Goal: Communication & Community: Participate in discussion

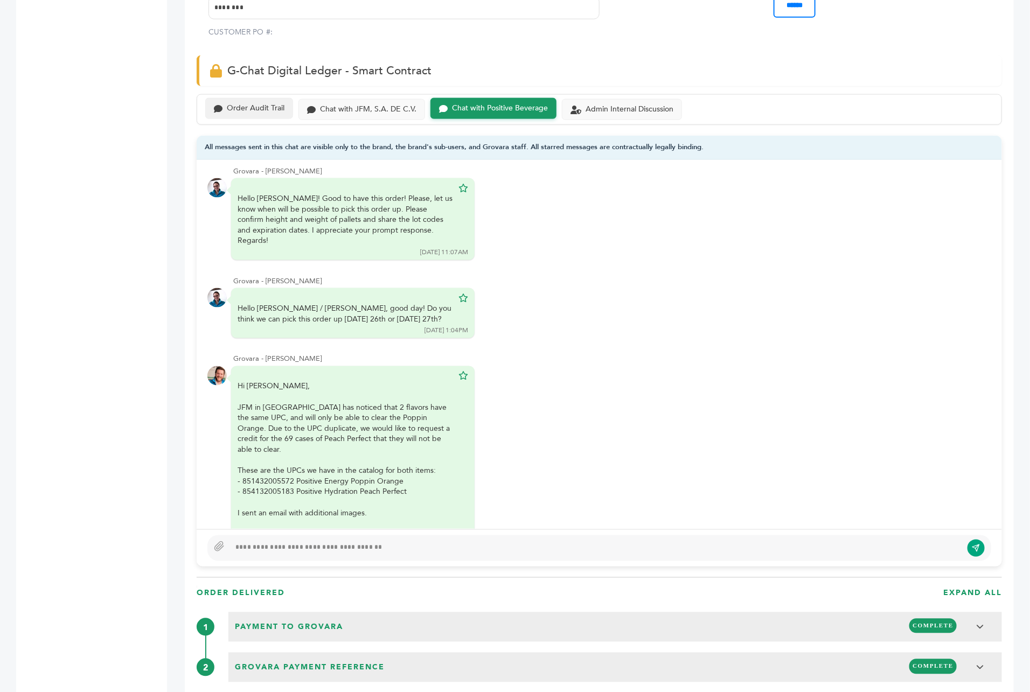
click at [241, 104] on div "Order Audit Trail" at bounding box center [256, 108] width 58 height 9
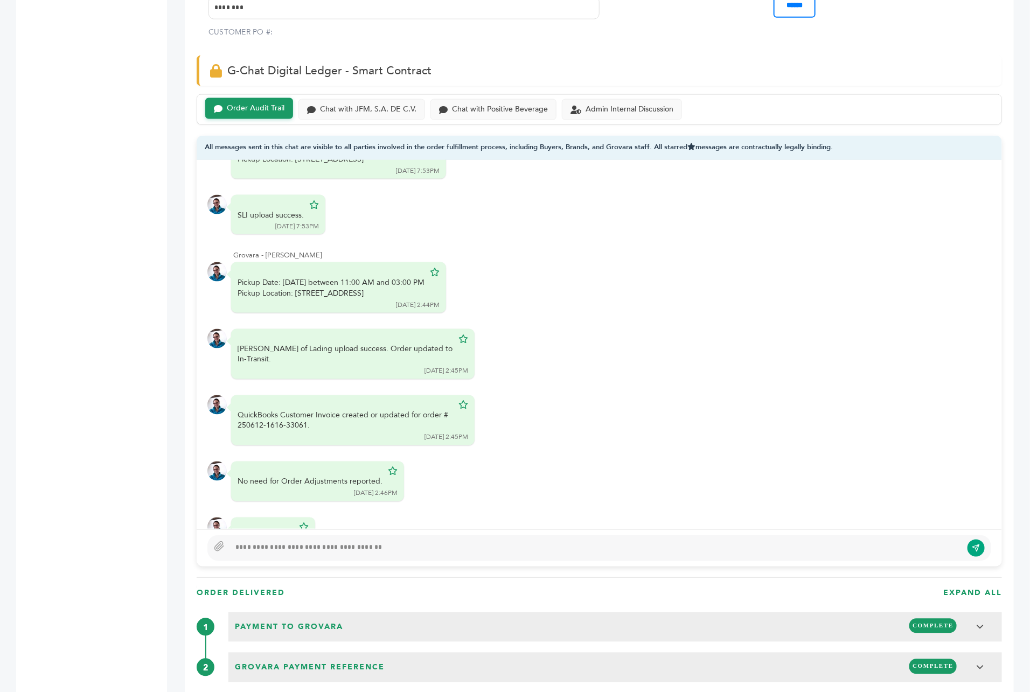
scroll to position [1797, 0]
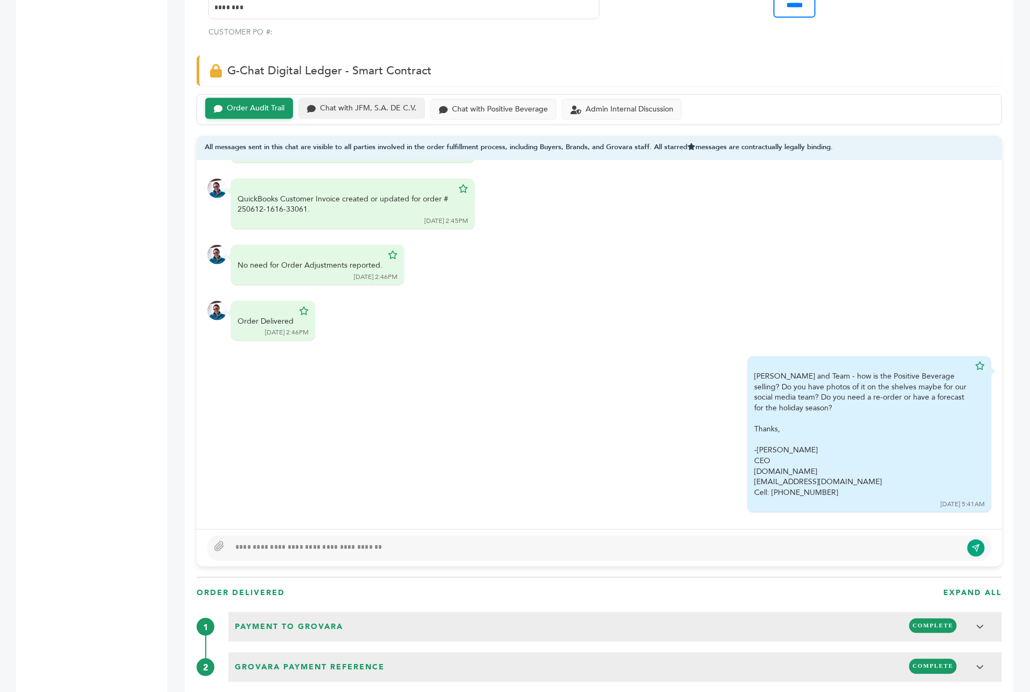
click at [399, 104] on div "Chat with JFM, S.A. DE C.V." at bounding box center [368, 108] width 96 height 9
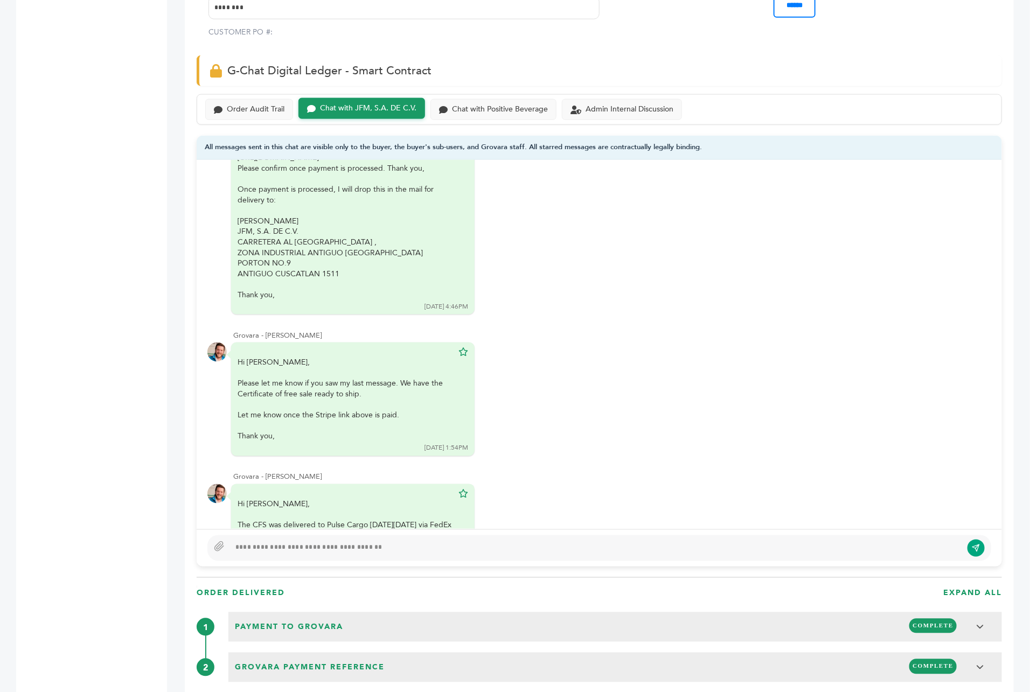
scroll to position [2054, 0]
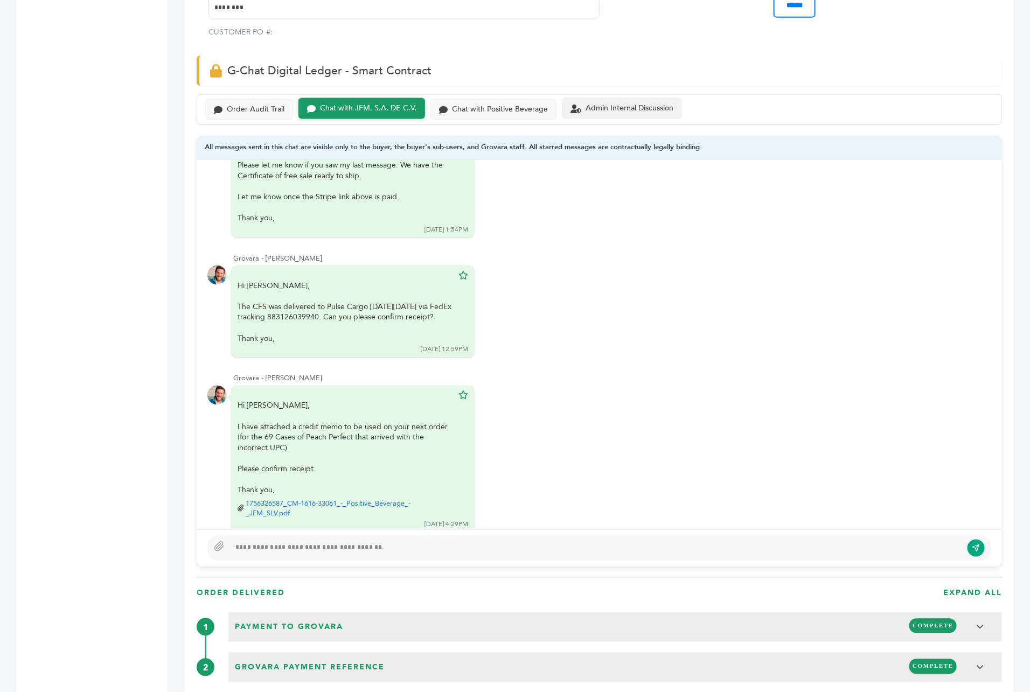
click at [612, 104] on div "Admin Internal Discussion" at bounding box center [629, 108] width 88 height 9
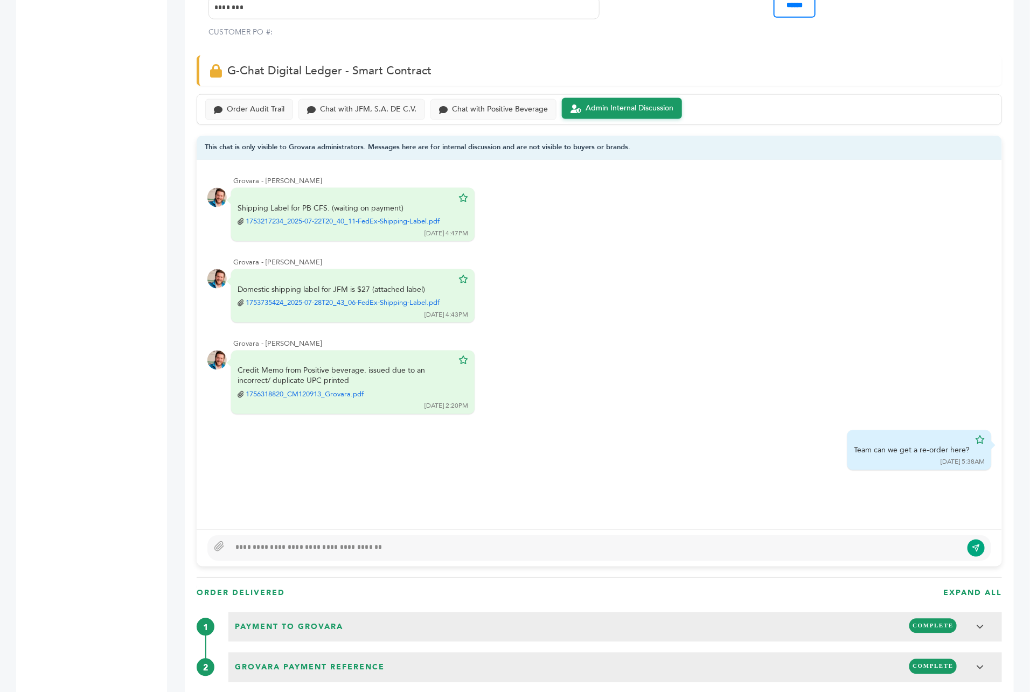
click at [475, 94] on div "Order Audit Trail Chat with JFM, S.A. DE C.V. Chat with Positive Beverage Admin…" at bounding box center [599, 109] width 805 height 31
click at [468, 104] on div "Chat with Positive Beverage" at bounding box center [500, 108] width 96 height 9
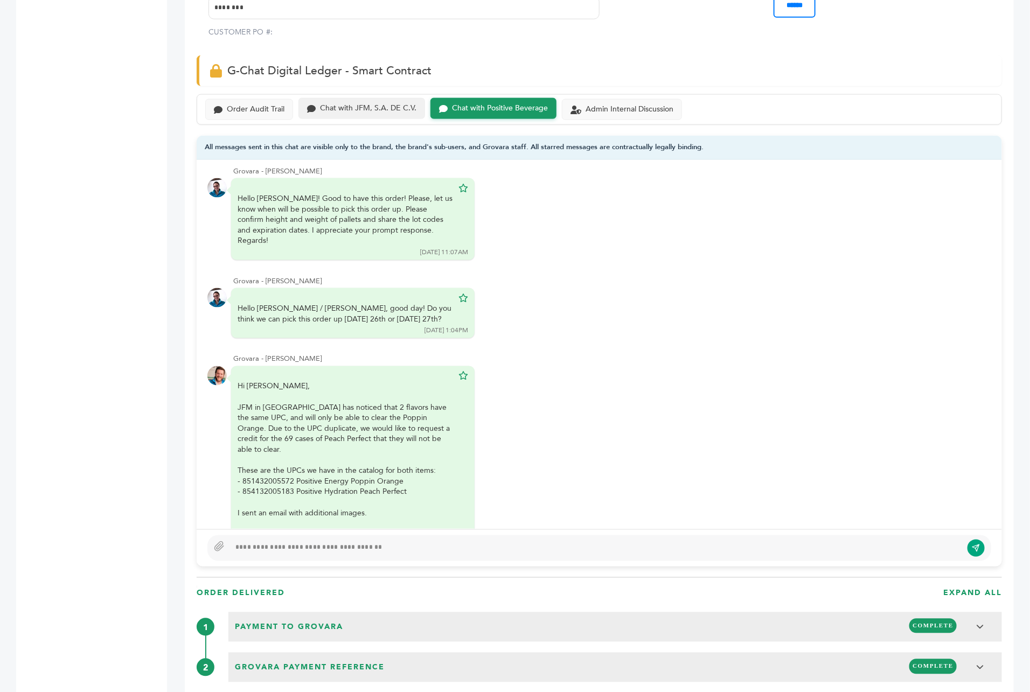
click at [373, 104] on div "Chat with JFM, S.A. DE C.V." at bounding box center [368, 108] width 96 height 9
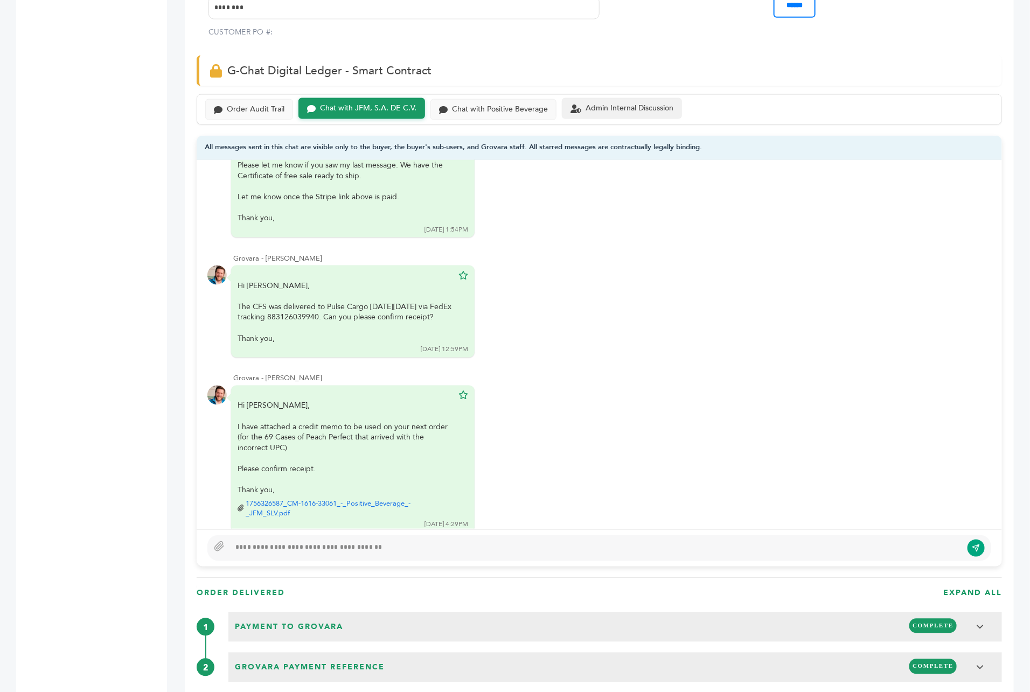
click at [625, 104] on div "Admin Internal Discussion" at bounding box center [629, 108] width 88 height 9
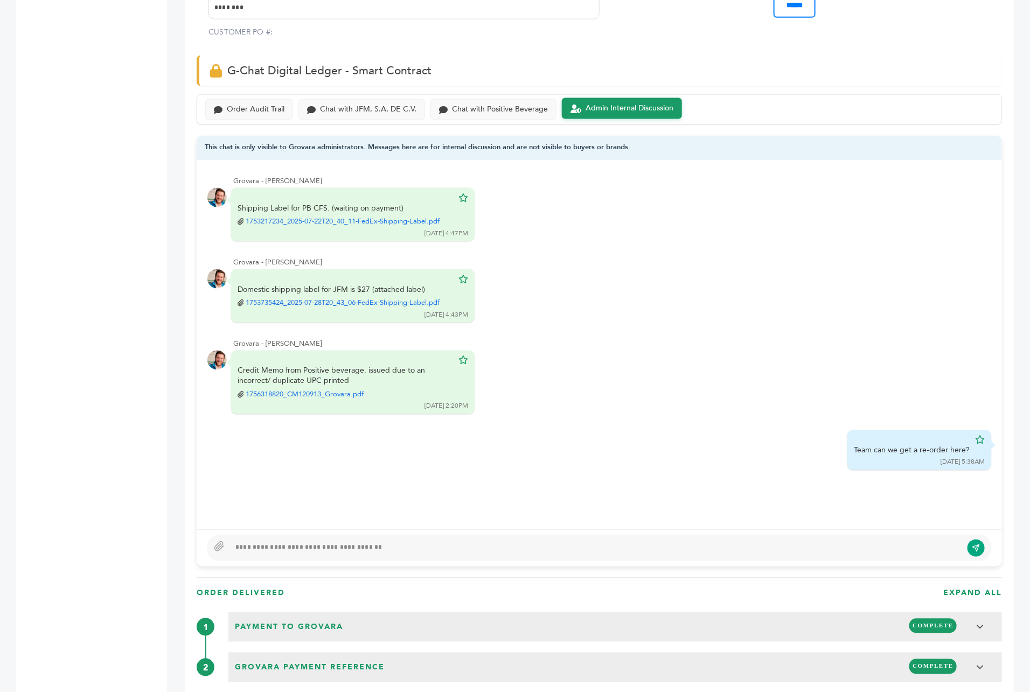
click at [365, 542] on div at bounding box center [596, 548] width 732 height 13
type textarea "**********"
click at [972, 544] on icon "submit" at bounding box center [976, 548] width 9 height 9
